Goal: Task Accomplishment & Management: Manage account settings

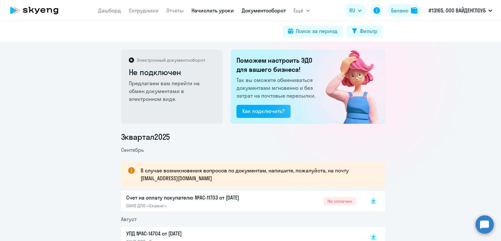
click at [210, 13] on link "Начислить уроки" at bounding box center [212, 10] width 42 height 7
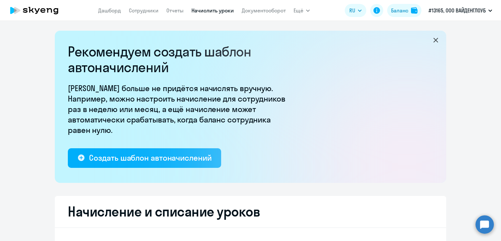
select select "10"
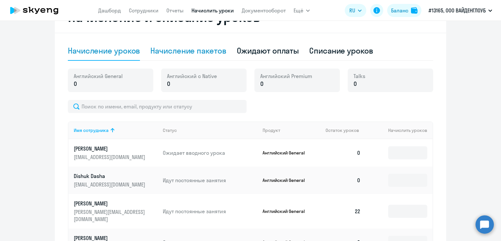
scroll to position [195, 0]
click at [193, 51] on div "Начисление пакетов" at bounding box center [188, 50] width 76 height 10
select select "10"
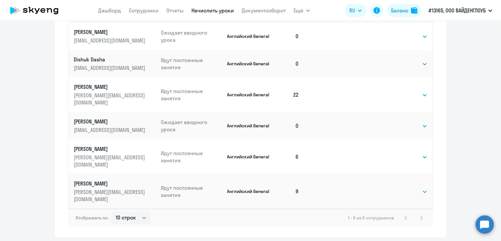
scroll to position [338, 0]
click at [415, 122] on select "Выбрать 4 8 16 32 64 96 128" at bounding box center [413, 126] width 27 height 8
select select "32"
click at [400, 122] on select "Выбрать 4 8 16 32 64 96 128" at bounding box center [413, 126] width 27 height 8
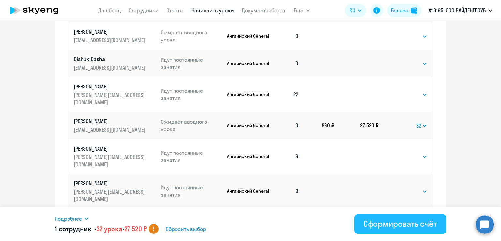
click at [375, 219] on div "Сформировать счёт" at bounding box center [400, 223] width 74 height 10
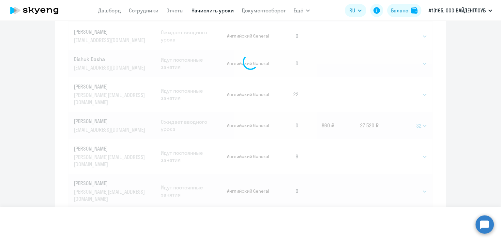
select select
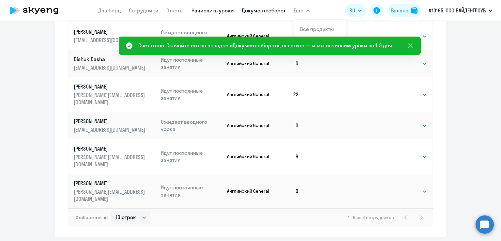
click at [275, 9] on link "Документооборот" at bounding box center [264, 10] width 44 height 7
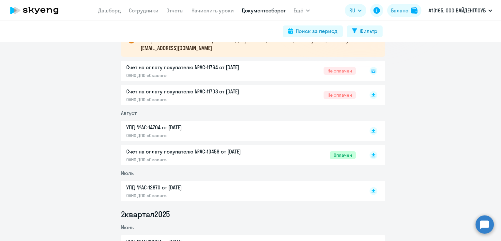
scroll to position [130, 0]
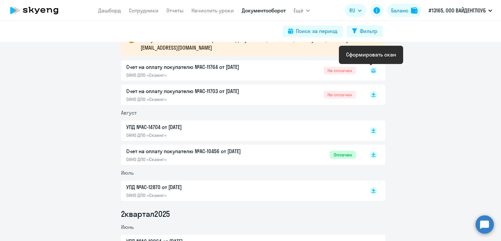
click at [370, 71] on rect at bounding box center [373, 71] width 8 height 8
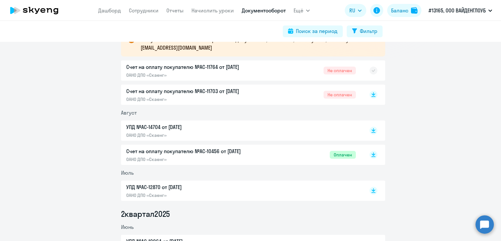
click at [304, 70] on div "Счет на оплату покупателю №AC-11764 от 29.09.2025 ОАНО ДПО «Скаенг» Не оплачен" at bounding box center [253, 70] width 264 height 20
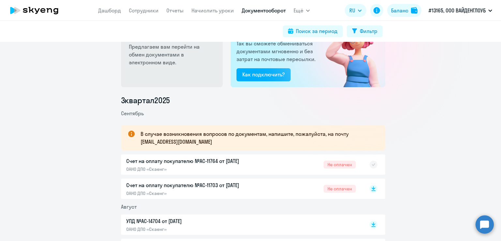
scroll to position [0, 0]
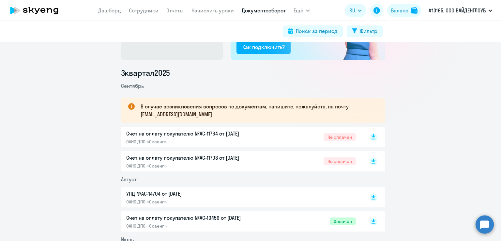
scroll to position [65, 0]
click at [369, 137] on rect at bounding box center [373, 136] width 8 height 8
